Goal: Information Seeking & Learning: Learn about a topic

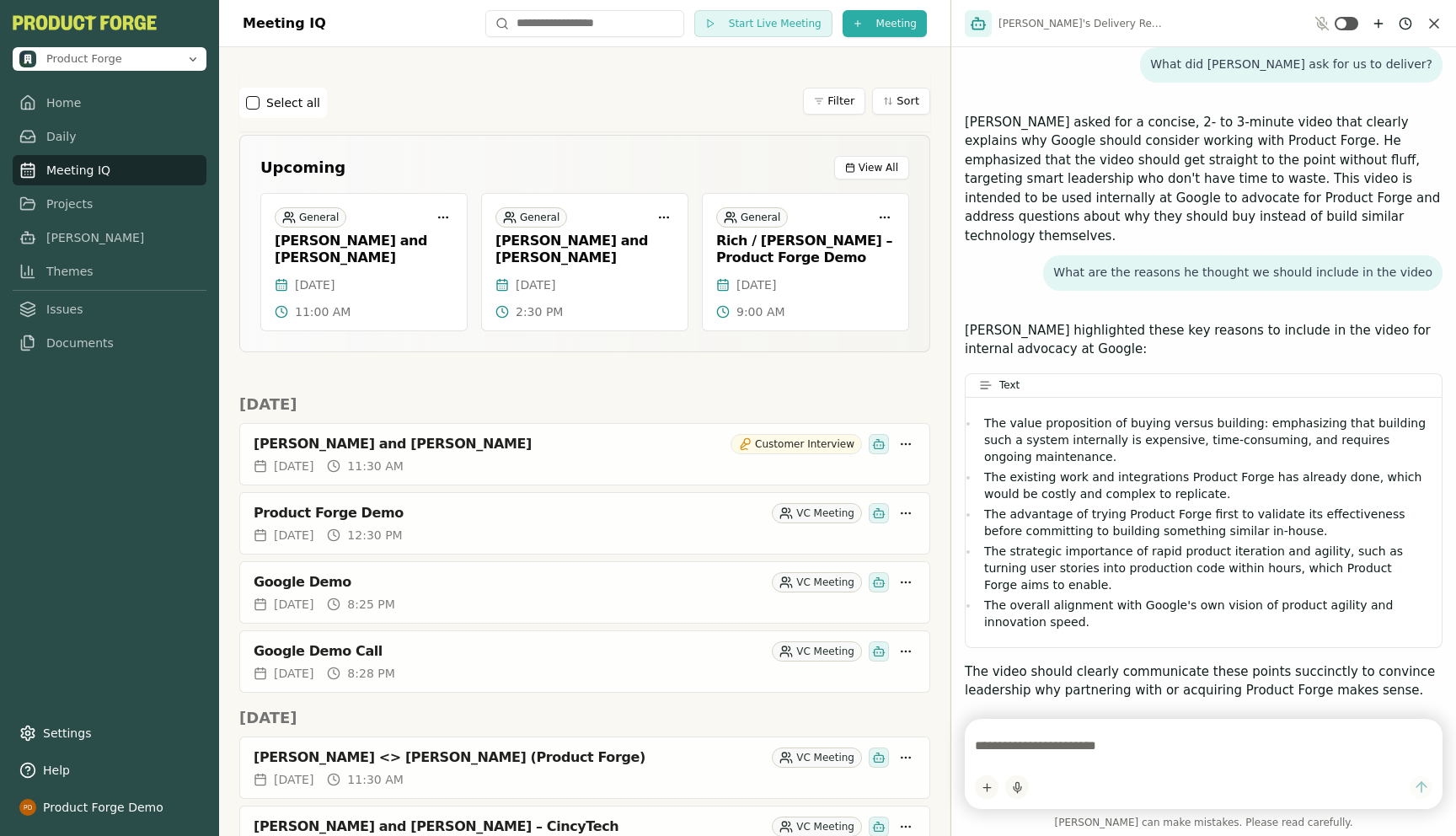
scroll to position [1065, 0]
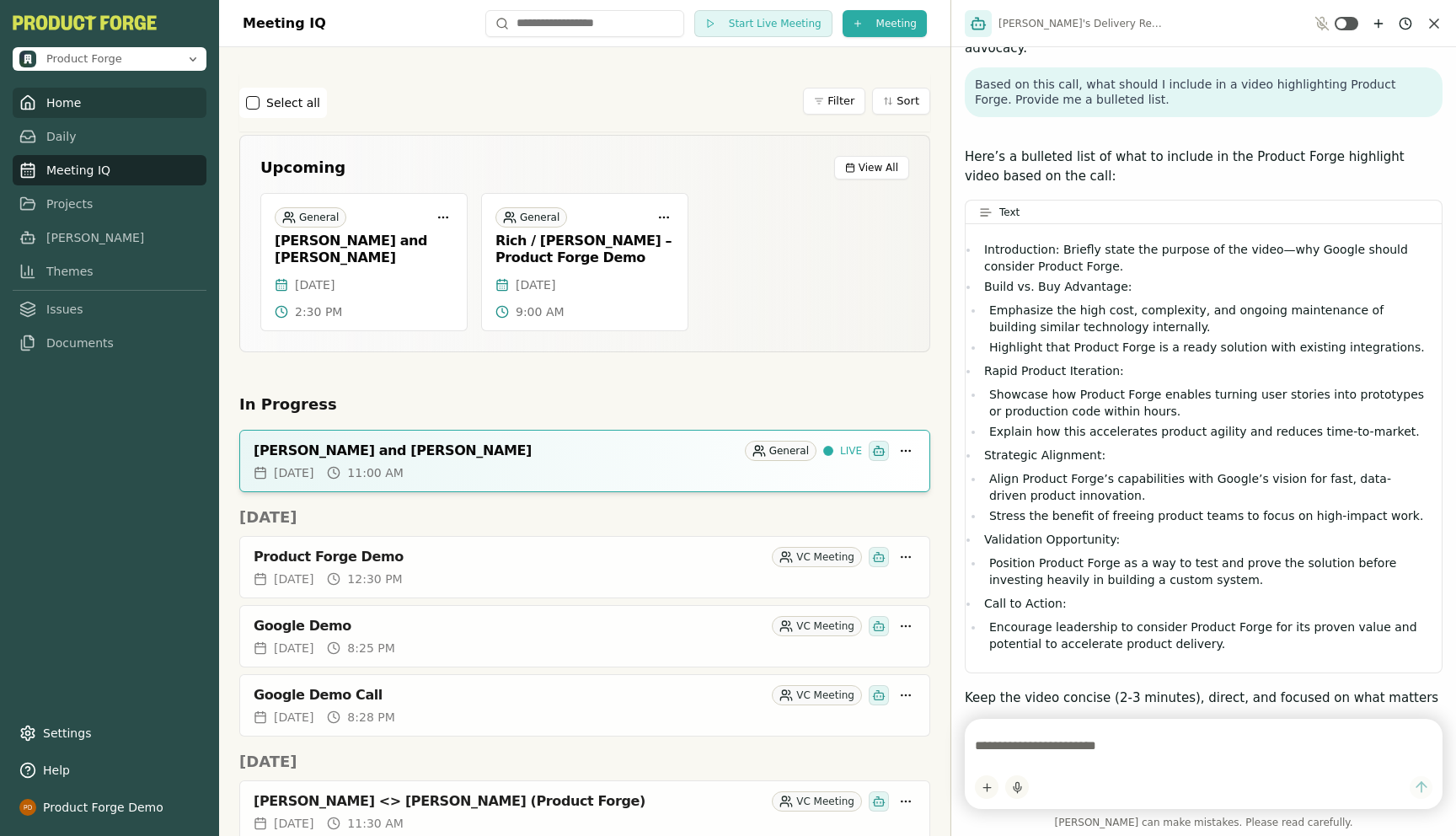
click at [63, 100] on link "Home" at bounding box center [109, 103] width 194 height 30
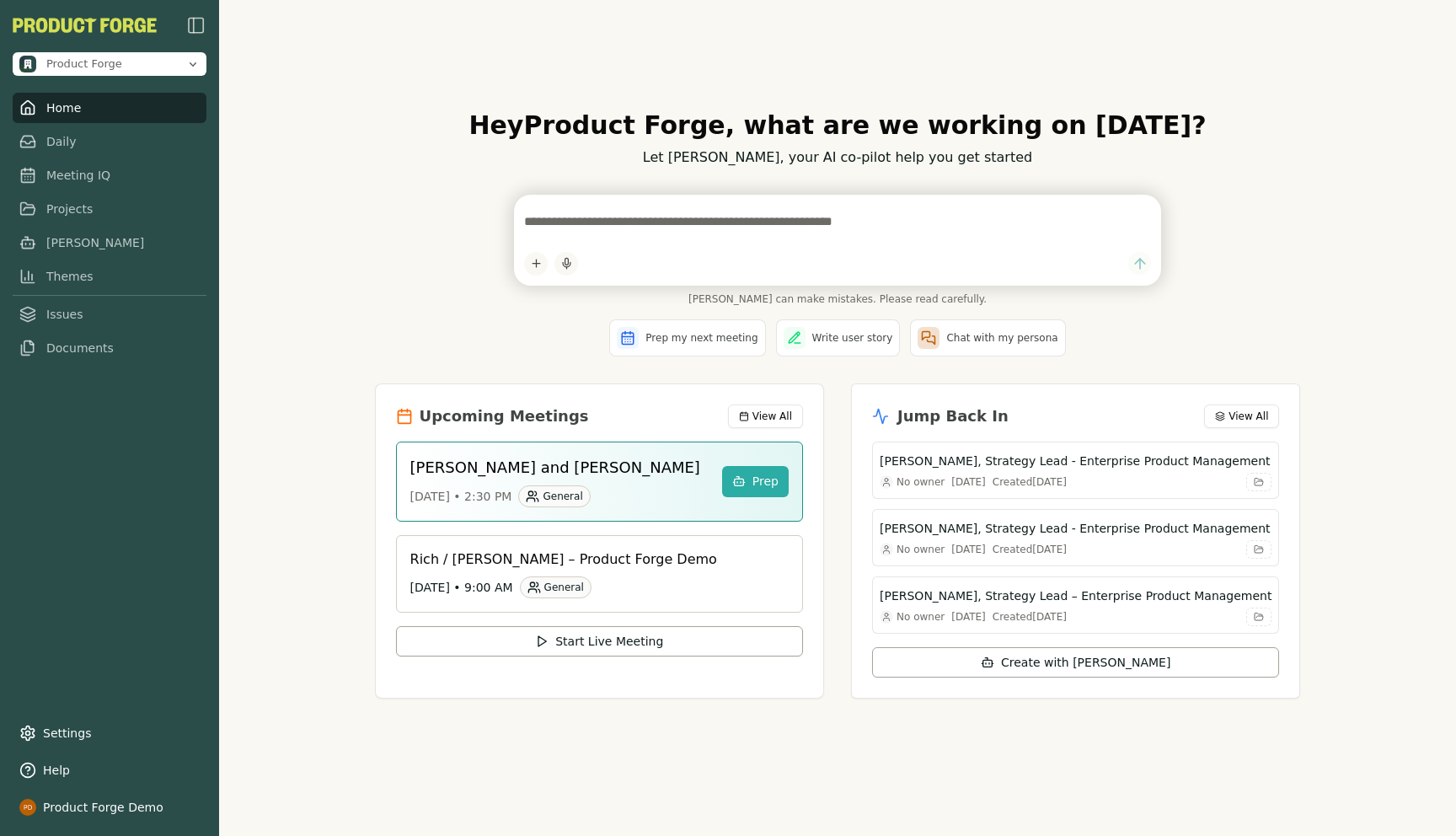
click at [297, 412] on div "Hey Product Forge , what are we working on [DATE]? Let [PERSON_NAME], your AI c…" at bounding box center [838, 418] width 1237 height 836
click at [303, 307] on div "Hey Product Forge , what are we working on [DATE]? Let [PERSON_NAME], your AI c…" at bounding box center [838, 418] width 1237 height 836
click at [386, 310] on div "Hey Product Forge , what are we working on [DATE]? Let [PERSON_NAME], your AI c…" at bounding box center [838, 418] width 1237 height 836
click at [75, 187] on nav "Home Daily Meeting IQ Projects [PERSON_NAME] Themes Issues Documents" at bounding box center [109, 222] width 194 height 270
click at [52, 166] on link "Meeting IQ" at bounding box center [109, 171] width 194 height 30
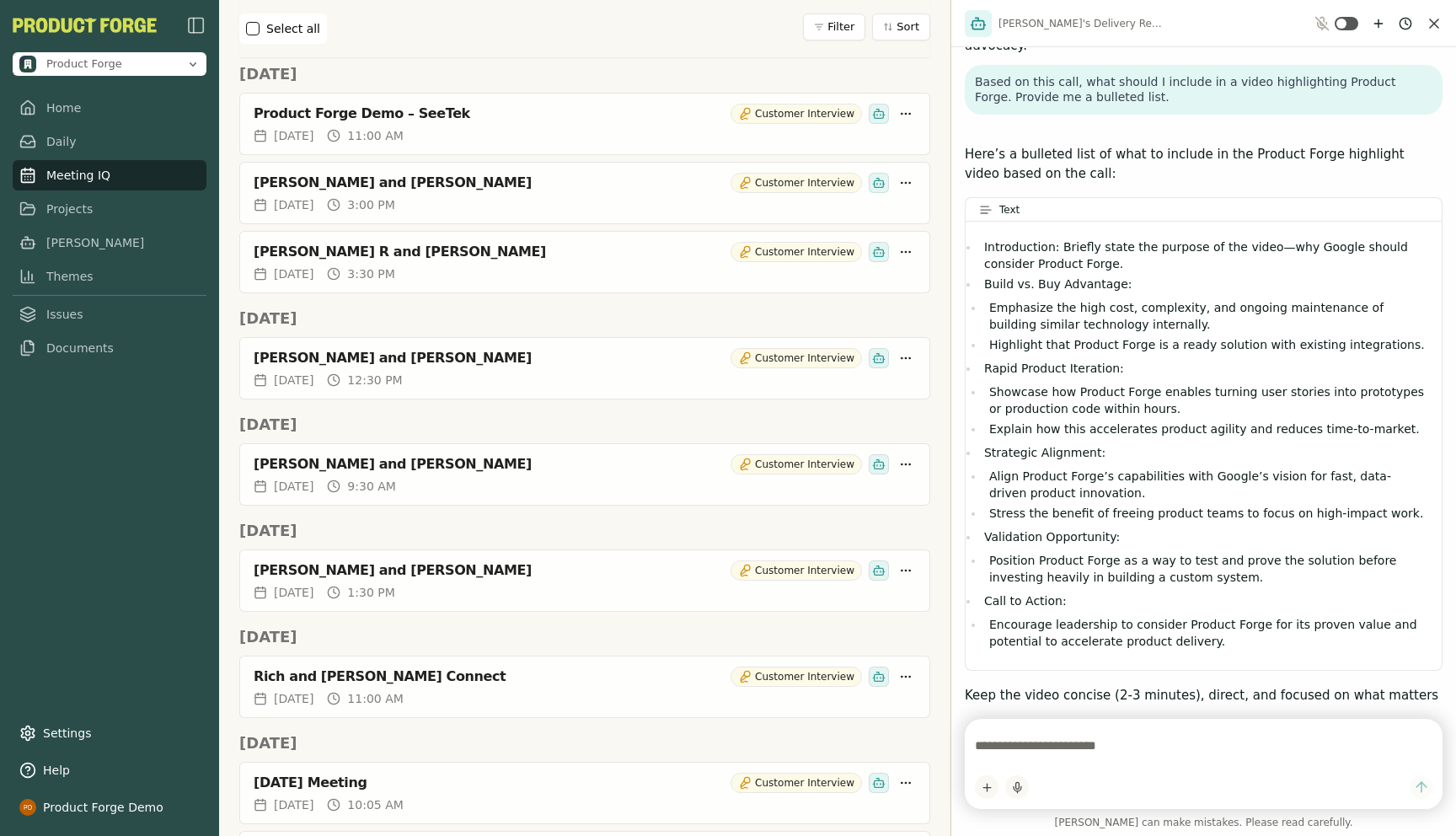
scroll to position [1717, 0]
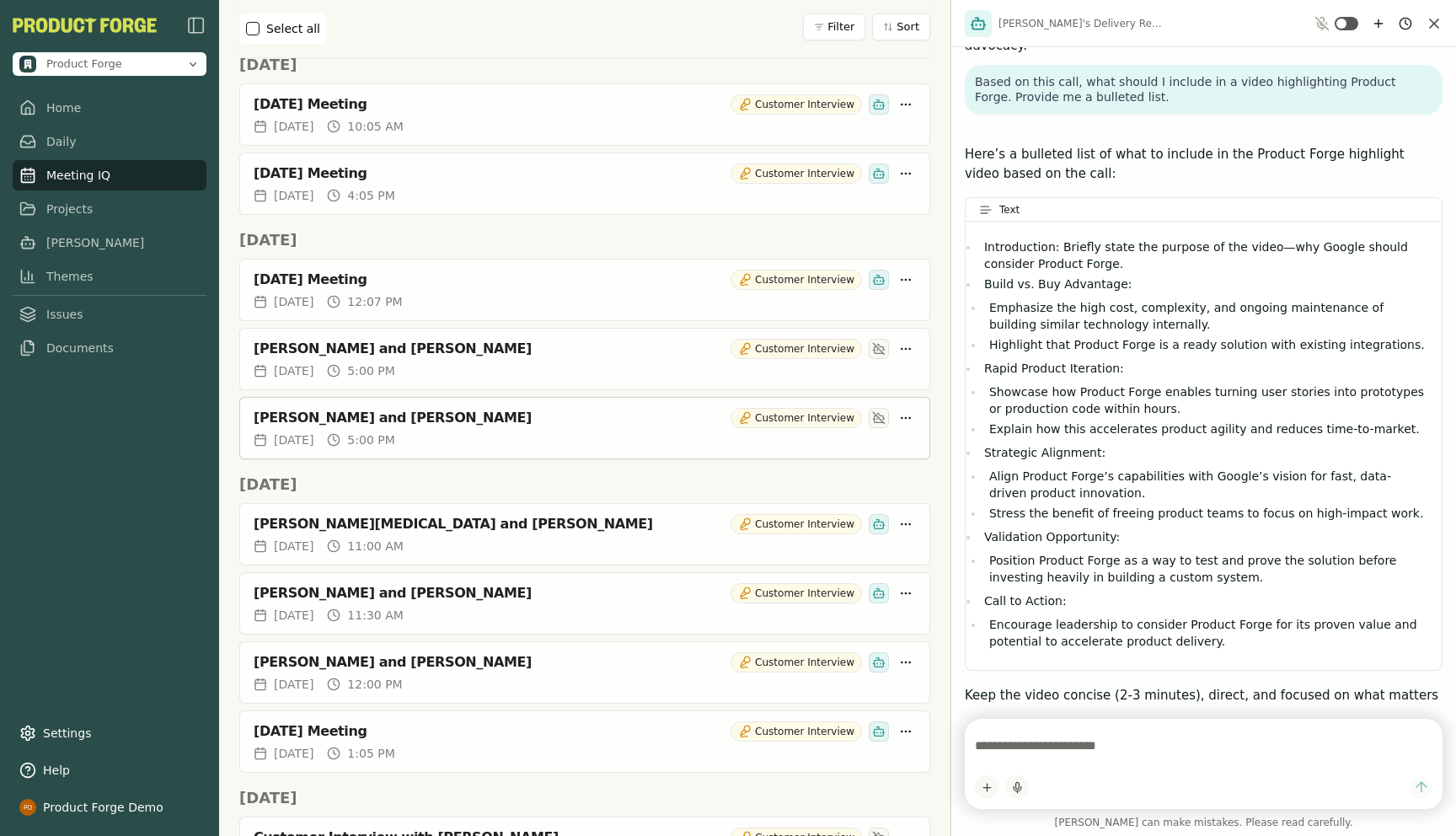
click at [326, 423] on div "[PERSON_NAME] and [PERSON_NAME]" at bounding box center [488, 418] width 470 height 17
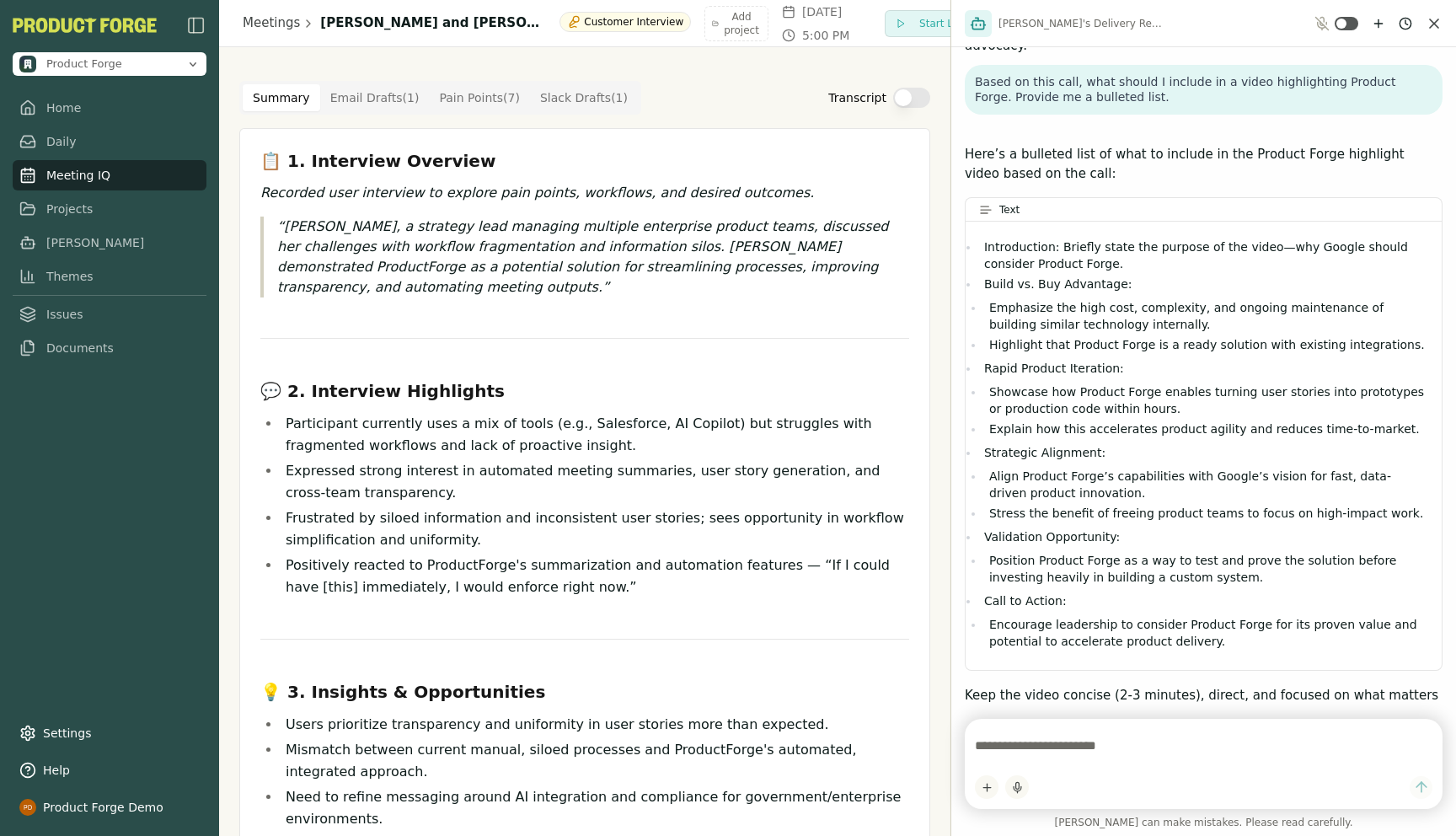
click at [363, 90] on Draft "Email Drafts ( 1 )" at bounding box center [375, 97] width 109 height 27
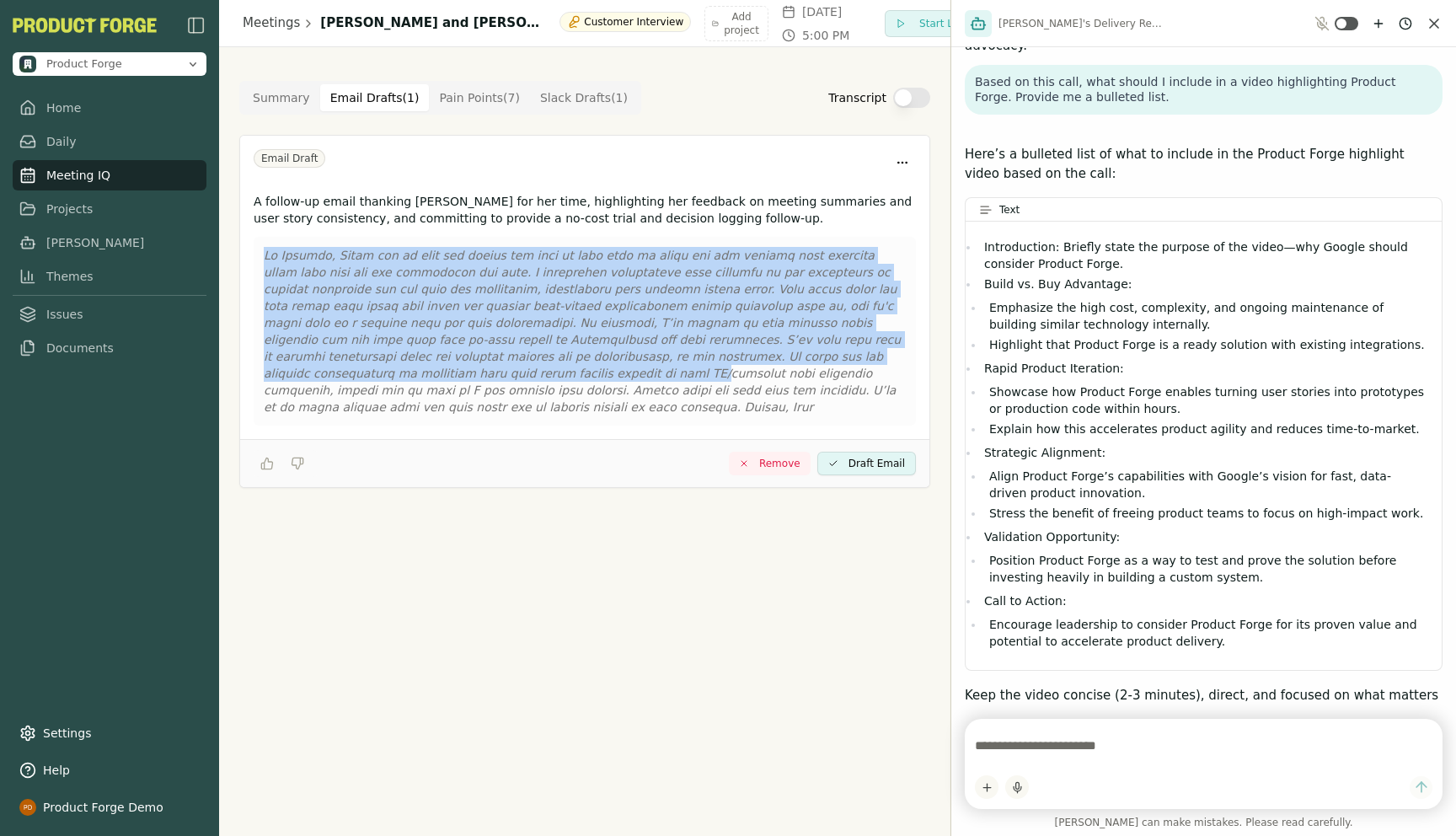
drag, startPoint x: 846, startPoint y: 354, endPoint x: 487, endPoint y: 227, distance: 380.8
click at [487, 227] on div "A follow-up email thanking [PERSON_NAME] for her time, highlighting her feedbac…" at bounding box center [585, 313] width 690 height 253
click at [556, 100] on Draft "Slack Drafts ( 1 )" at bounding box center [584, 97] width 107 height 27
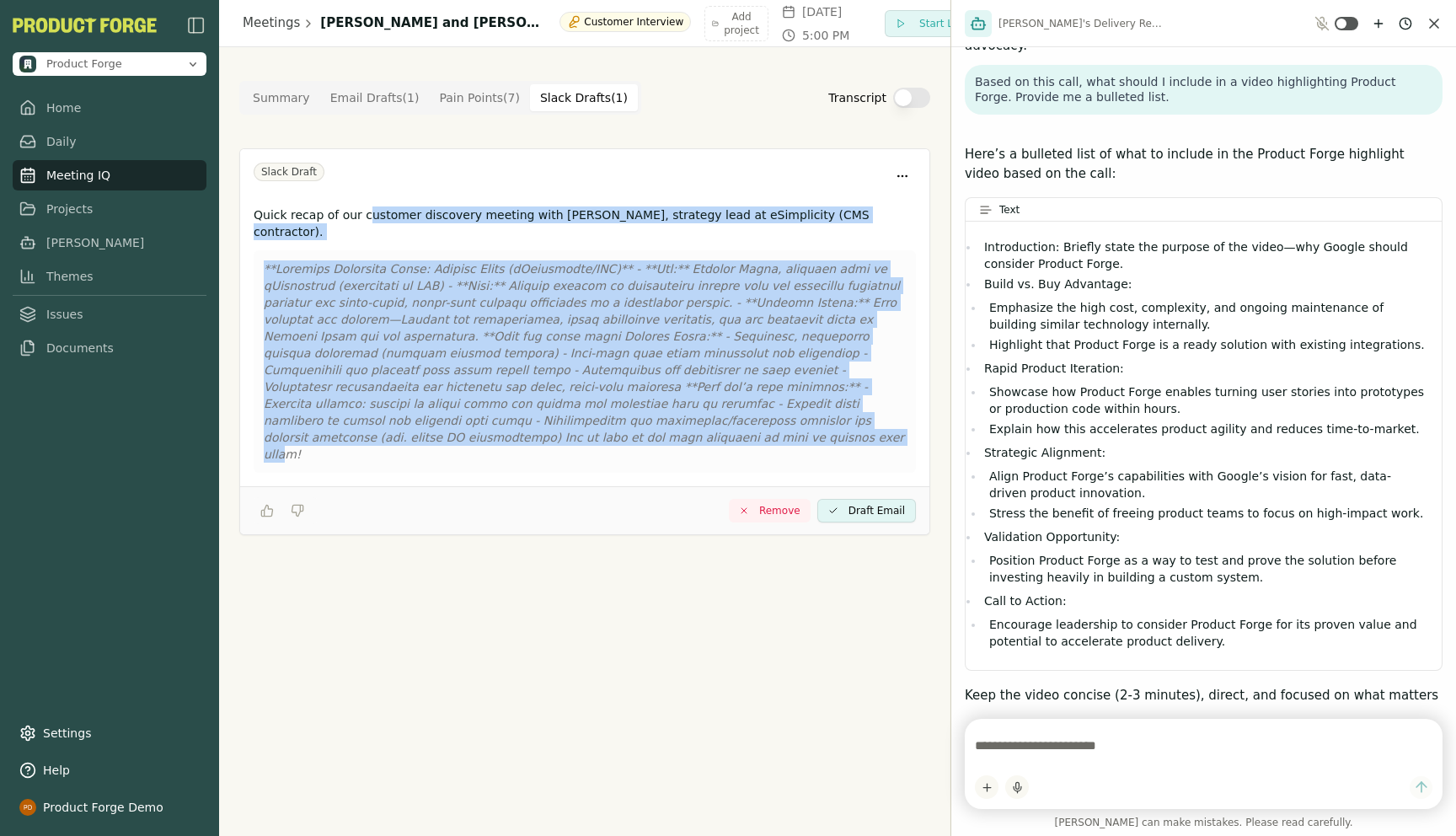
drag, startPoint x: 872, startPoint y: 402, endPoint x: 364, endPoint y: 222, distance: 538.9
click at [364, 222] on div "Quick recap of our customer discovery meeting with [PERSON_NAME], strategy lead…" at bounding box center [585, 343] width 690 height 287
click at [489, 260] on p at bounding box center [584, 361] width 642 height 203
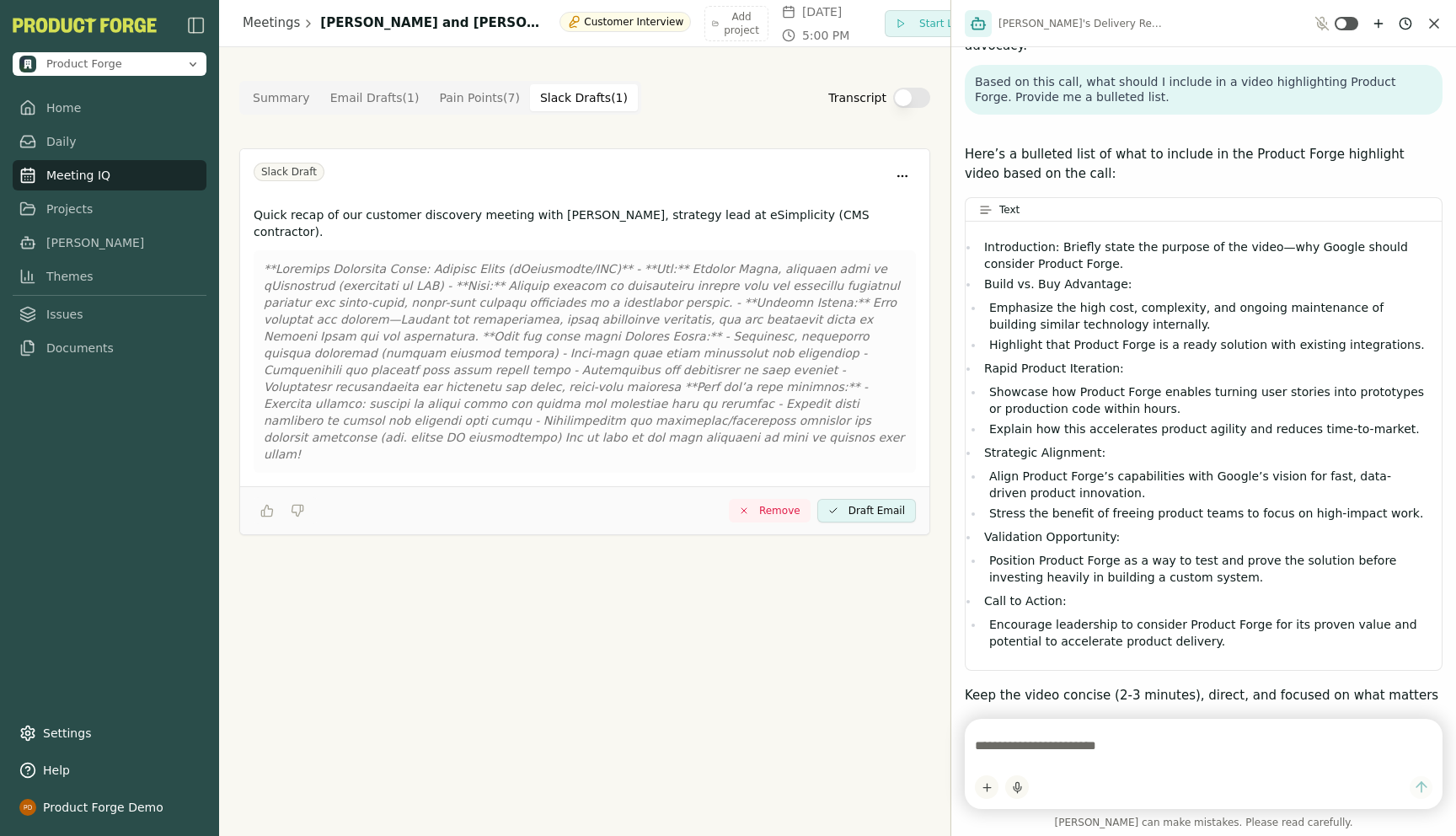
click at [463, 94] on Point "Pain Points ( 7 )" at bounding box center [479, 97] width 101 height 27
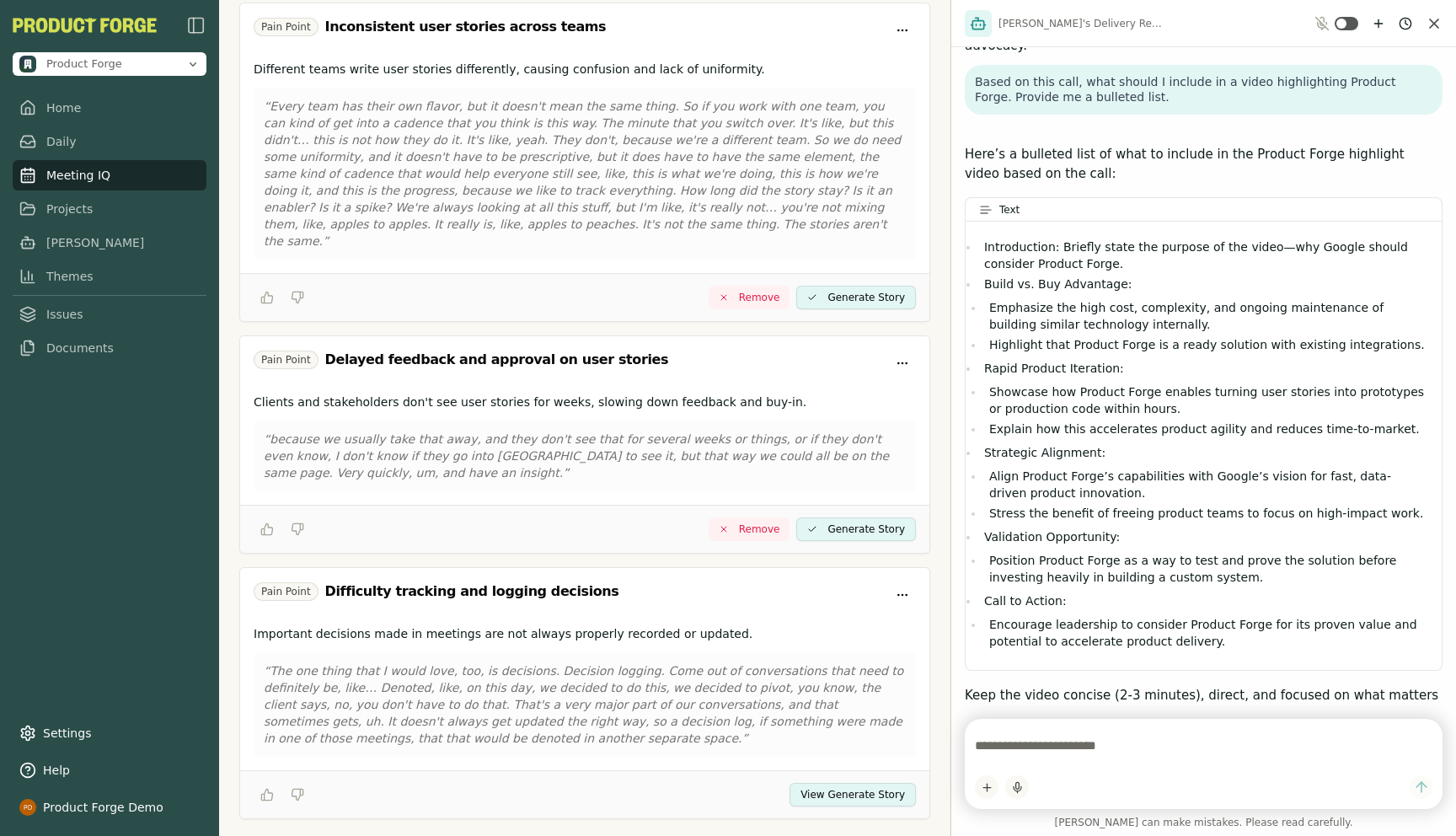
scroll to position [985, 0]
click at [616, 692] on p "“The one thing that I would love, too, is decisions. Decision logging. Come out…" at bounding box center [584, 700] width 642 height 84
click at [859, 779] on button "View Generate Story" at bounding box center [853, 791] width 126 height 24
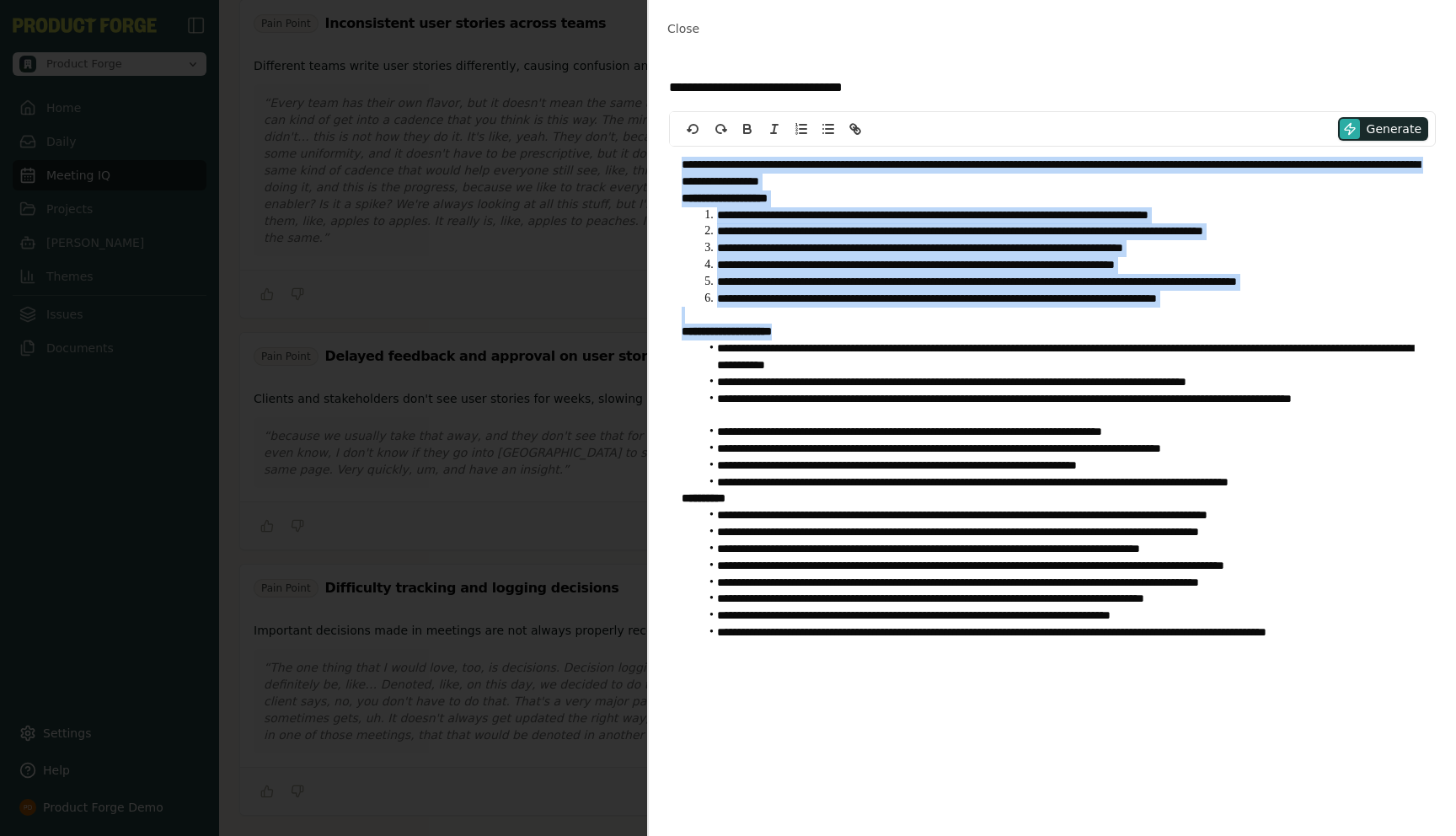
drag, startPoint x: 674, startPoint y: 171, endPoint x: 850, endPoint y: 337, distance: 241.9
click at [850, 337] on div "**********" at bounding box center [1053, 416] width 767 height 538
click at [682, 26] on span "Close" at bounding box center [683, 28] width 32 height 13
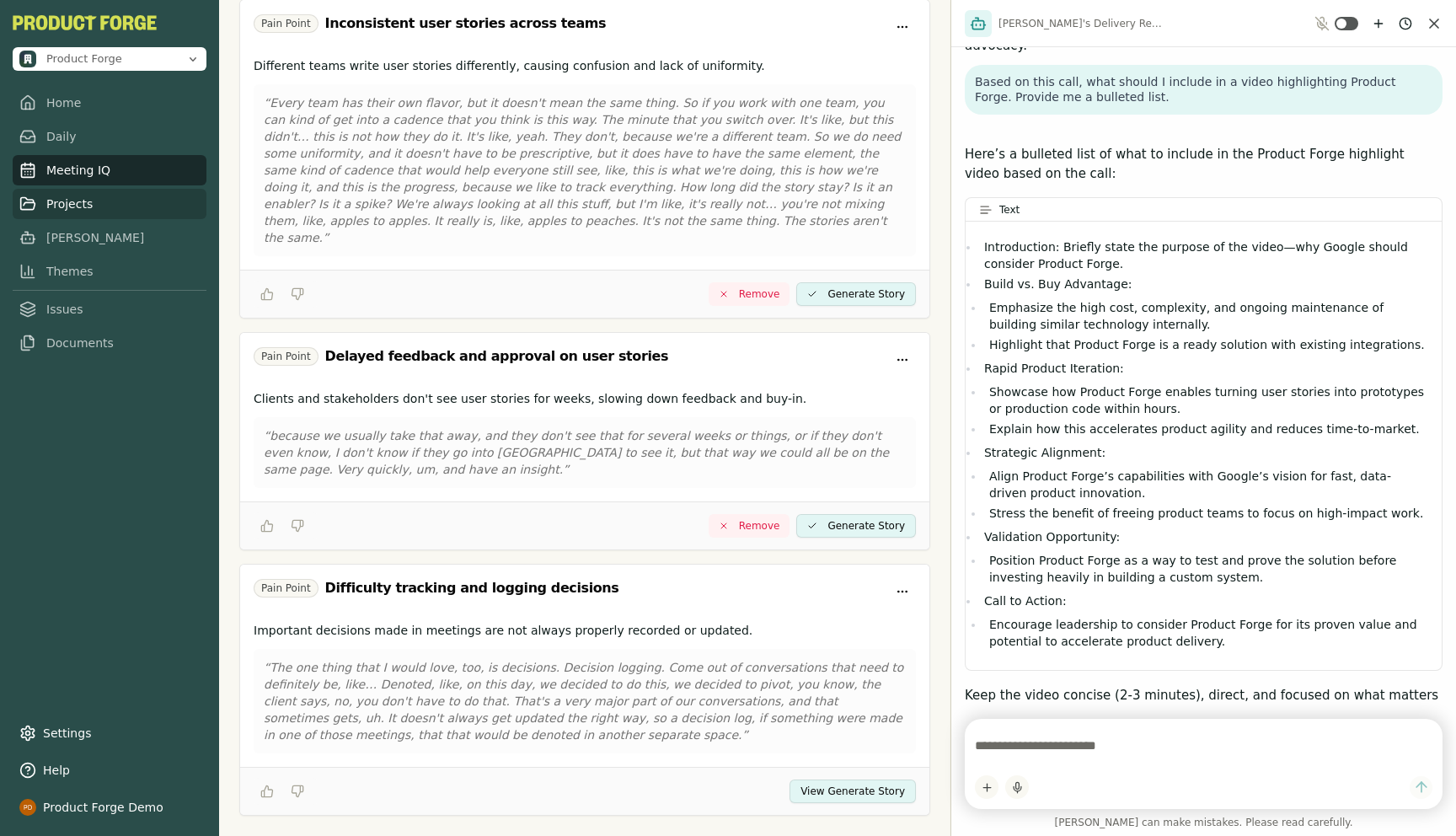
click at [58, 211] on link "Projects" at bounding box center [109, 204] width 194 height 30
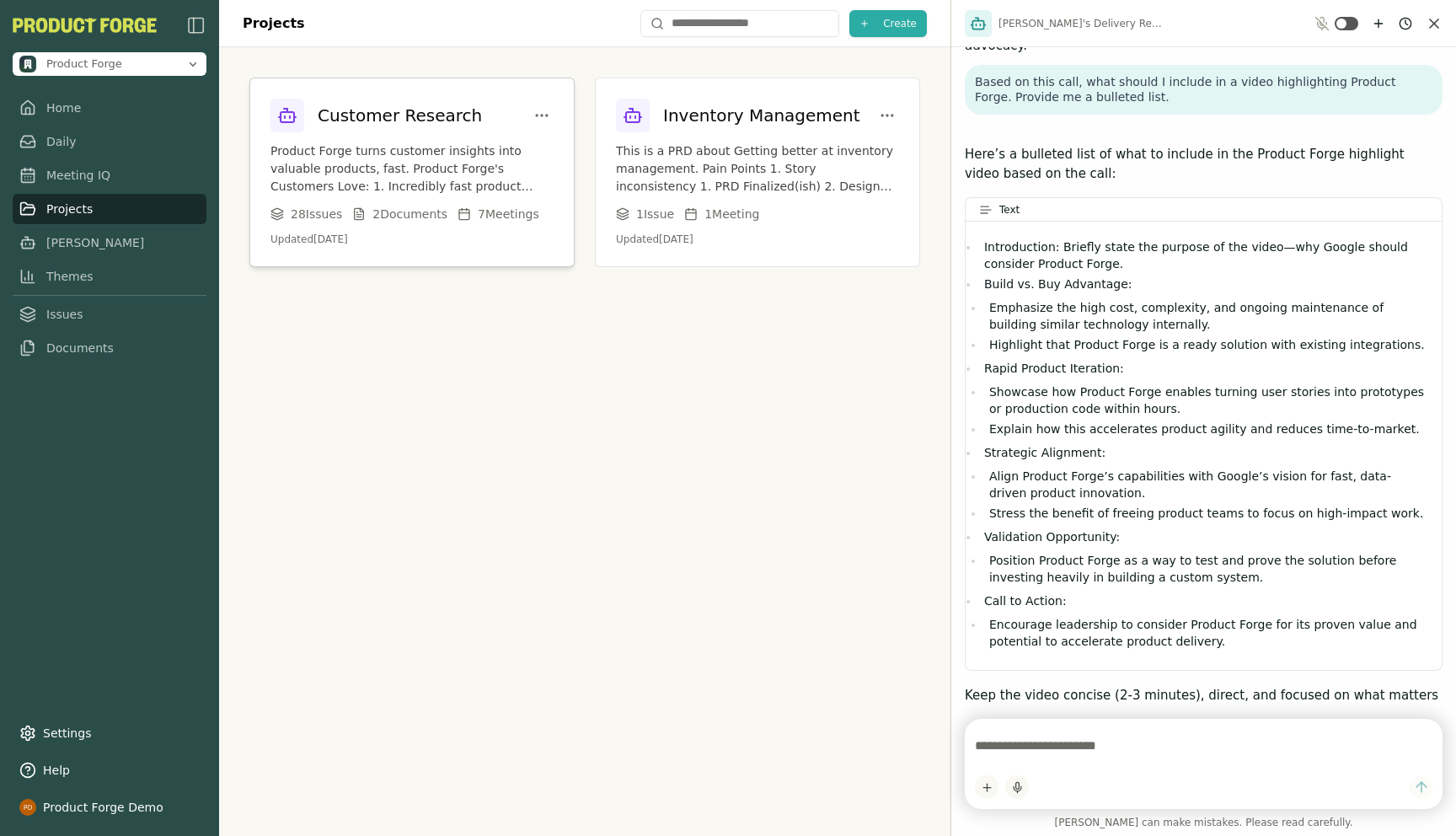
click at [436, 179] on p "Product Forge turns customer insights into valuable products, fast. Product For…" at bounding box center [412, 169] width 284 height 53
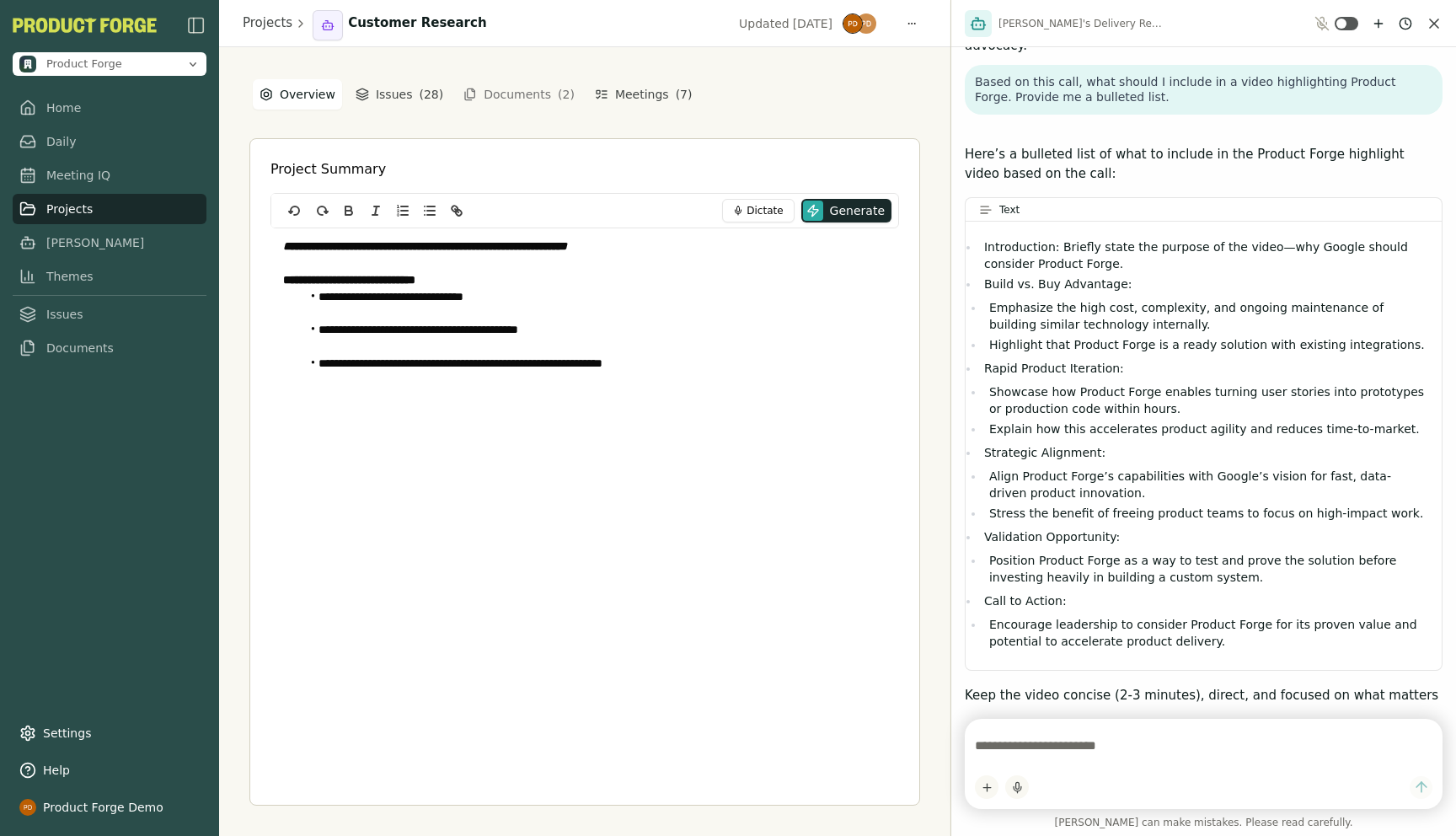
click at [1437, 23] on icon "Close chat" at bounding box center [1434, 24] width 17 height 17
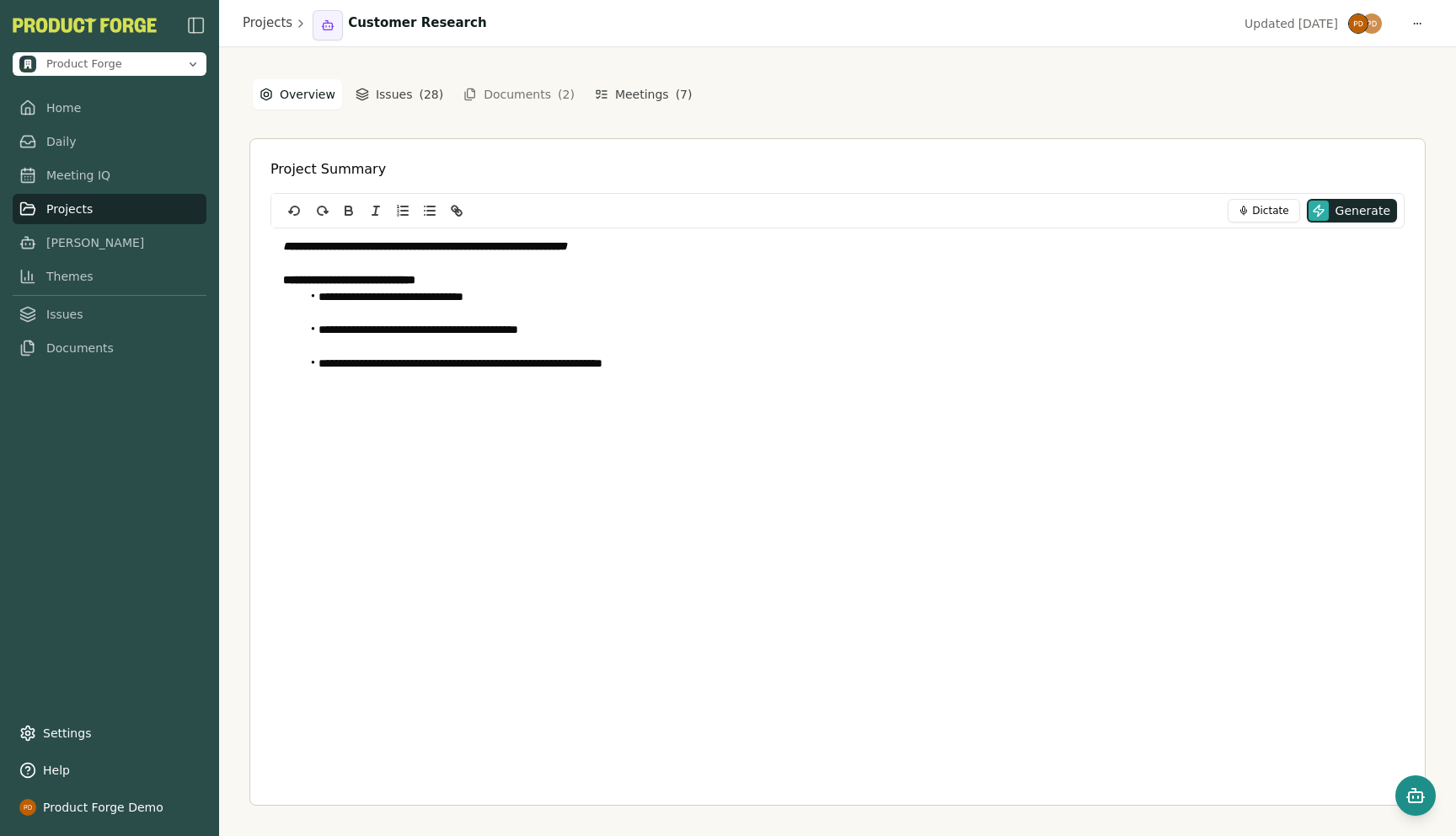
click at [1412, 782] on button "Open chat" at bounding box center [1415, 795] width 41 height 41
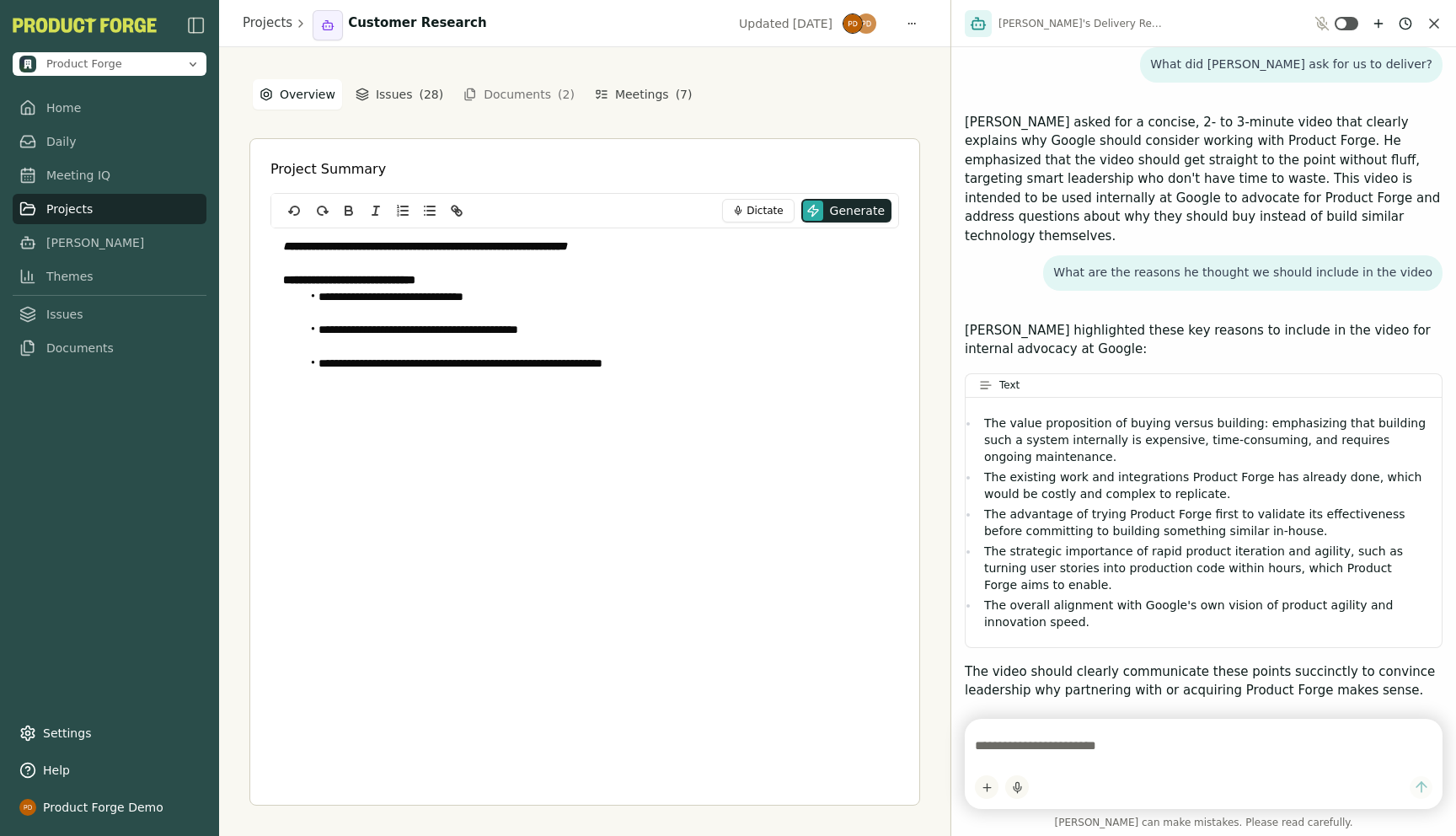
scroll to position [1068, 0]
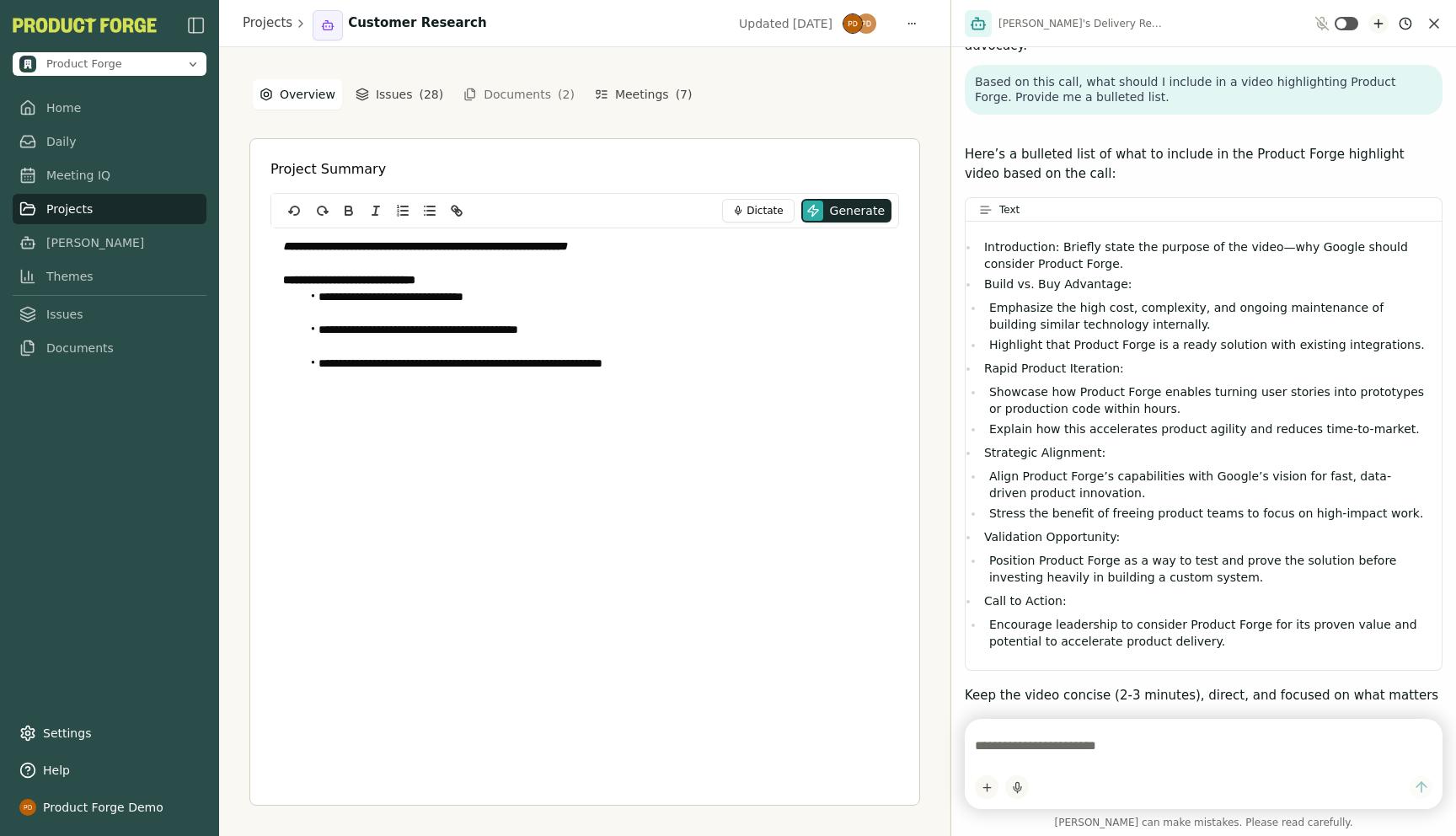
click at [1375, 26] on icon "New chat" at bounding box center [1379, 24] width 13 height 13
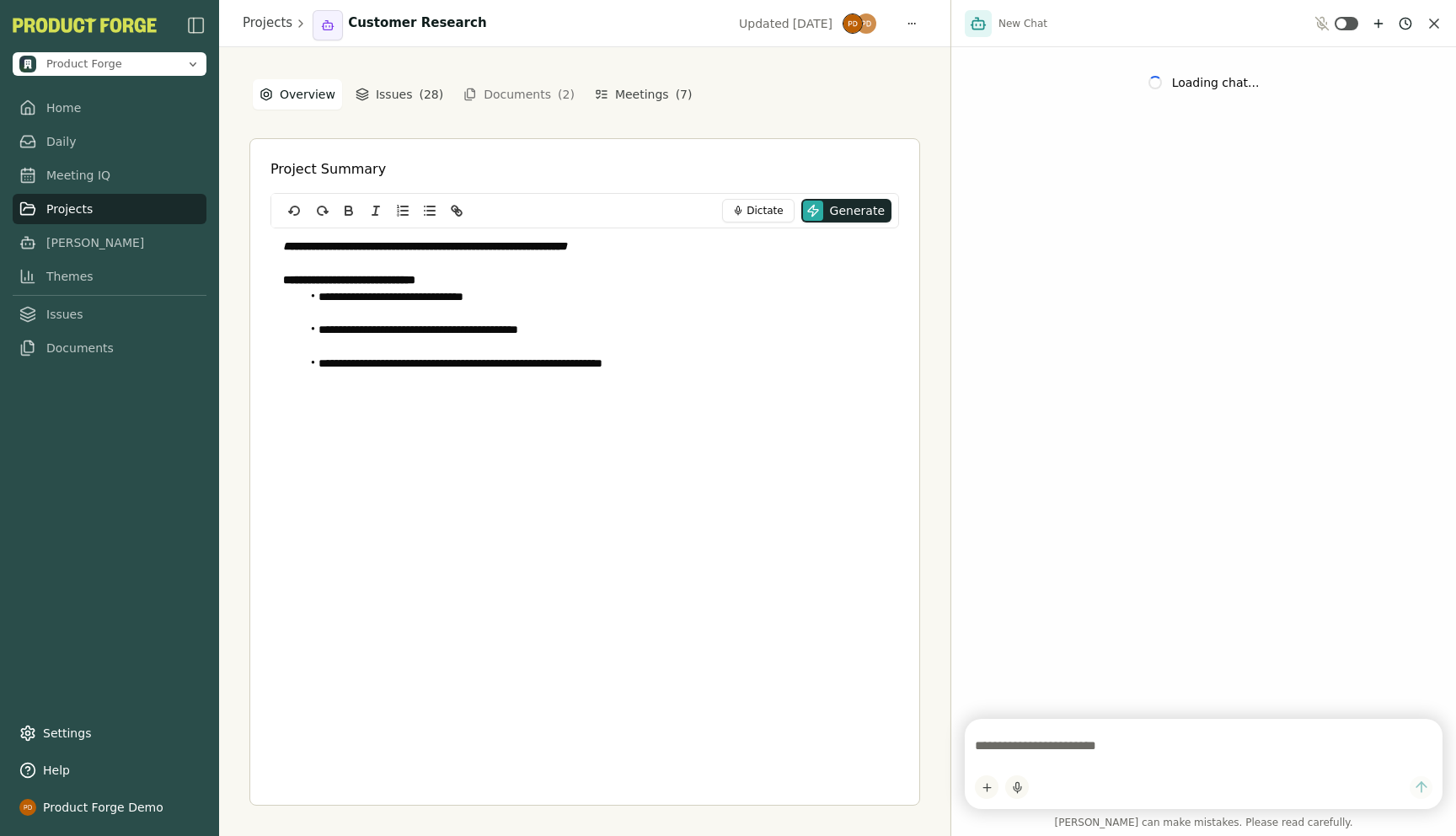
scroll to position [0, 0]
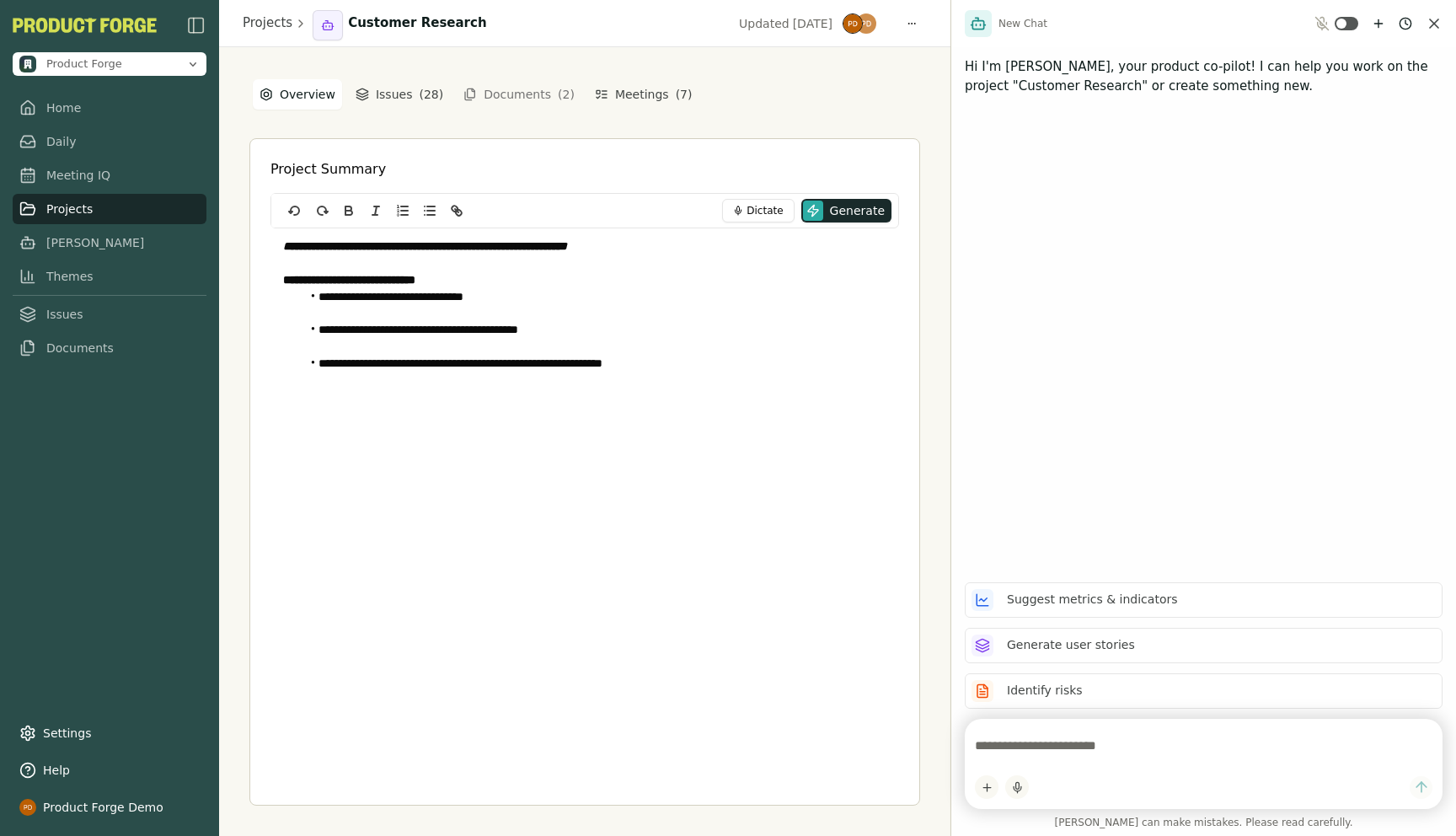
click at [864, 75] on div "**********" at bounding box center [585, 441] width 731 height 789
click at [1408, 25] on html "**********" at bounding box center [728, 418] width 1456 height 836
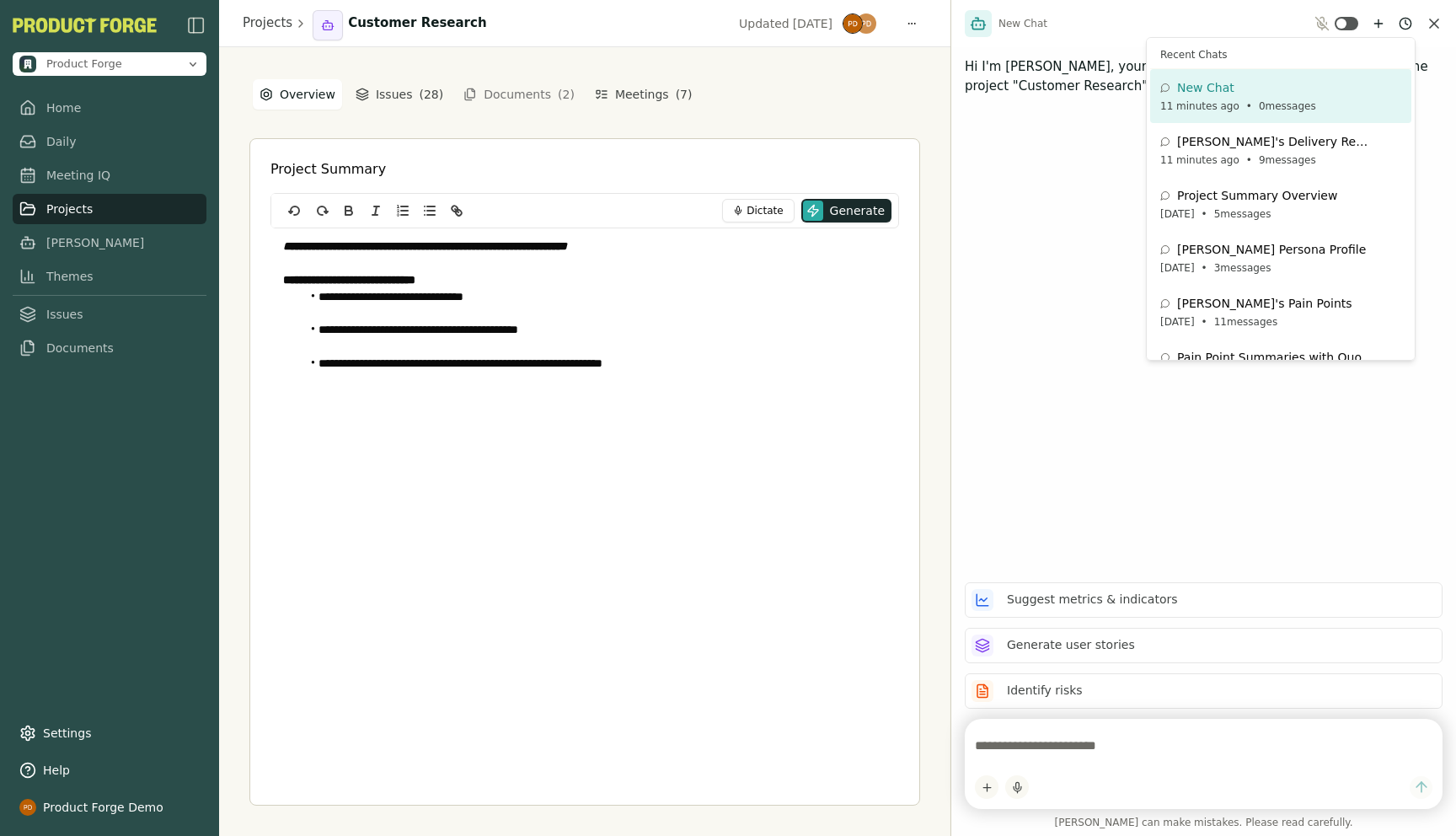
click at [1011, 474] on html "**********" at bounding box center [728, 418] width 1456 height 836
